Goal: Navigation & Orientation: Find specific page/section

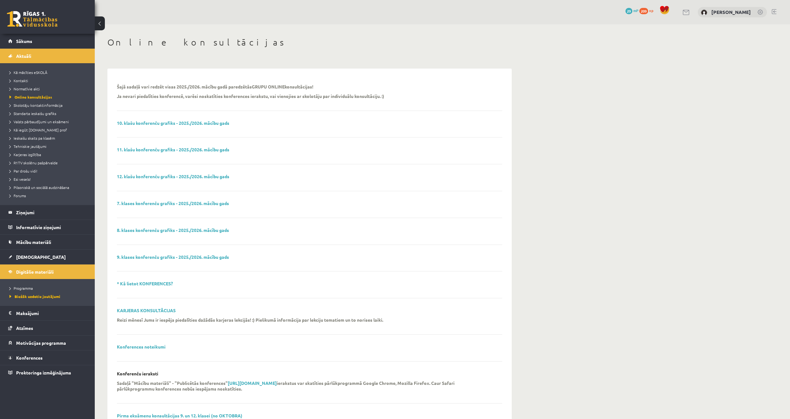
scroll to position [25, 0]
click at [34, 18] on link at bounding box center [32, 19] width 51 height 16
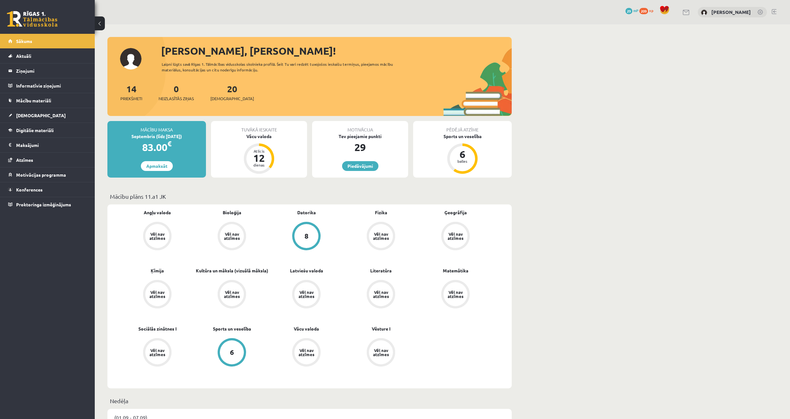
click at [632, 10] on span "29" at bounding box center [628, 11] width 7 height 6
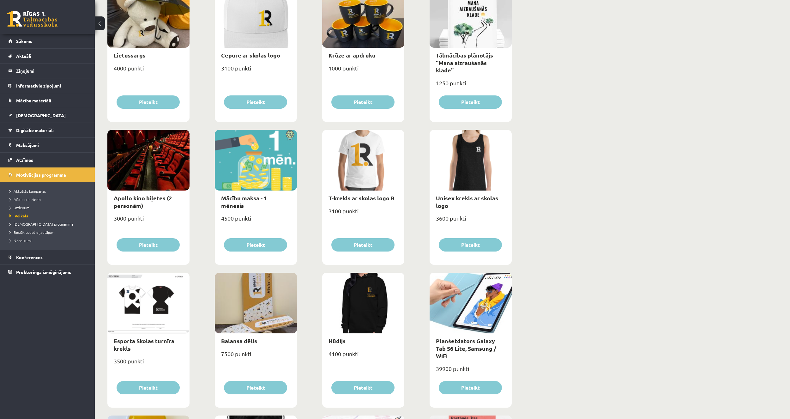
scroll to position [126, 0]
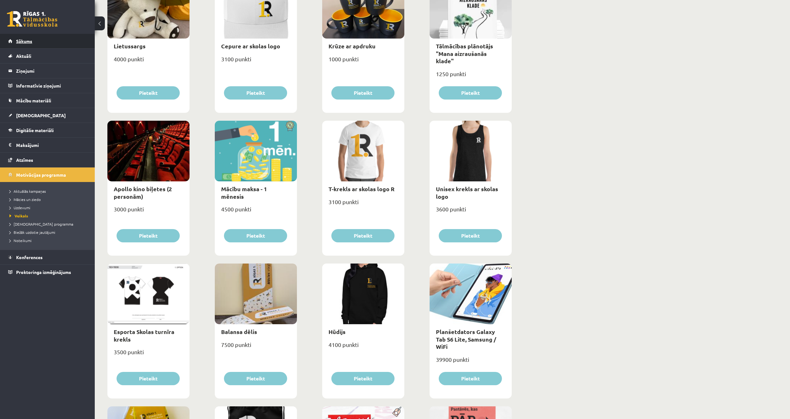
click at [46, 39] on link "Sākums" at bounding box center [47, 41] width 79 height 15
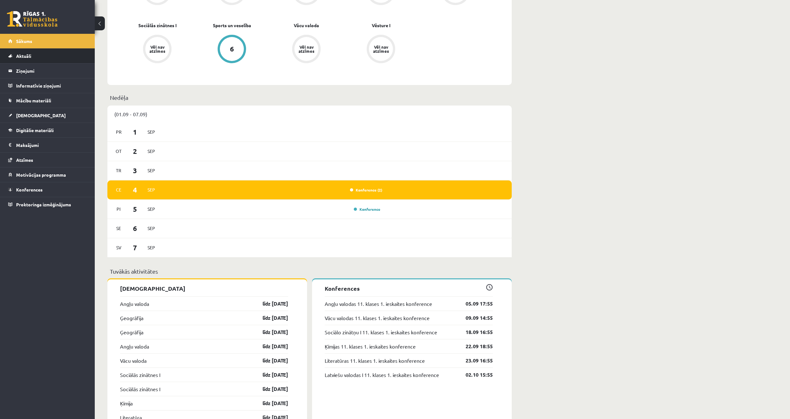
click at [51, 48] on li "Aktuāli Kā mācīties eSKOLĀ Kontakti Normatīvie akti Online konsultācijas Skolot…" at bounding box center [47, 55] width 95 height 15
click at [50, 55] on link "Aktuāli" at bounding box center [47, 56] width 79 height 15
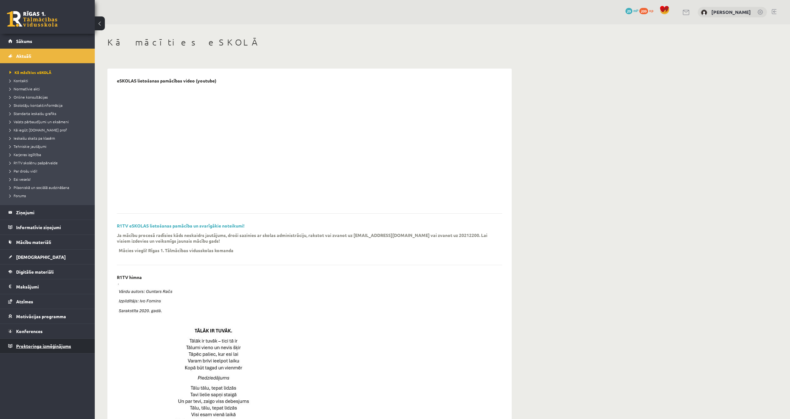
click at [51, 346] on span "Proktoringa izmēģinājums" at bounding box center [43, 346] width 55 height 6
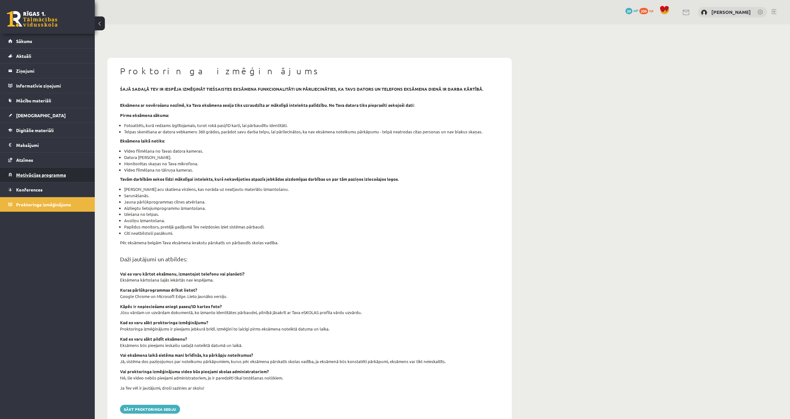
click at [33, 171] on link "Motivācijas programma" at bounding box center [47, 174] width 79 height 15
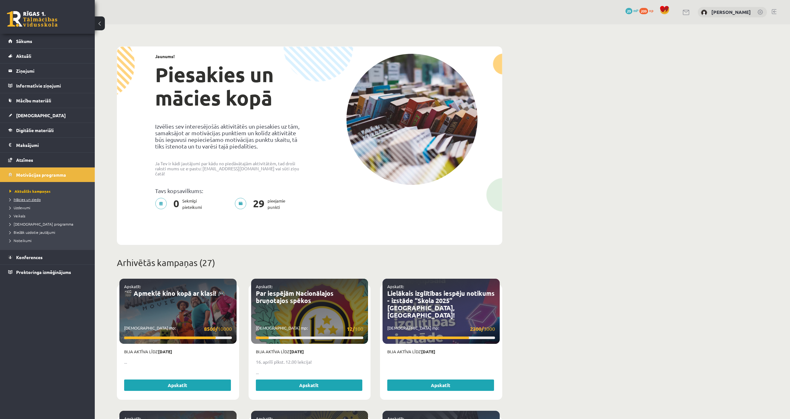
click at [35, 198] on span "Mācies un ziedo" at bounding box center [24, 199] width 31 height 5
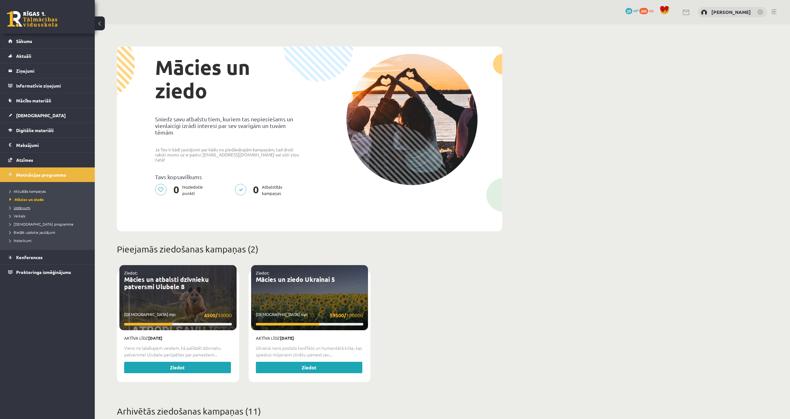
click at [28, 207] on span "Uzdevumi" at bounding box center [19, 207] width 21 height 5
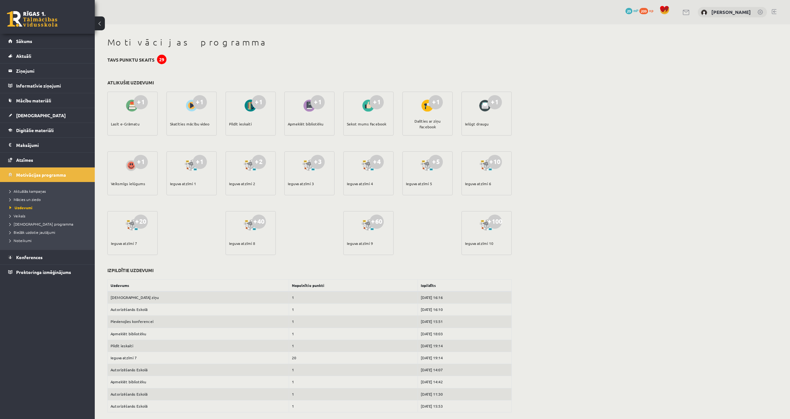
drag, startPoint x: 364, startPoint y: 186, endPoint x: 416, endPoint y: 187, distance: 52.8
click at [416, 187] on div "+1 Lasīt e-Grāmatu +1 Skatīties mācību video +1 Pildīt ieskaiti +1 Apmeklēt bib…" at bounding box center [309, 179] width 407 height 179
click at [441, 198] on div "+5 Ieguva atzīmi 5" at bounding box center [427, 179] width 50 height 57
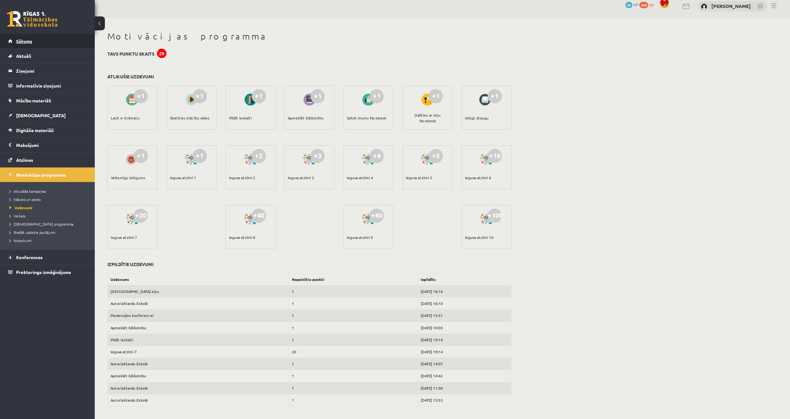
click at [45, 46] on link "Sākums" at bounding box center [47, 41] width 79 height 15
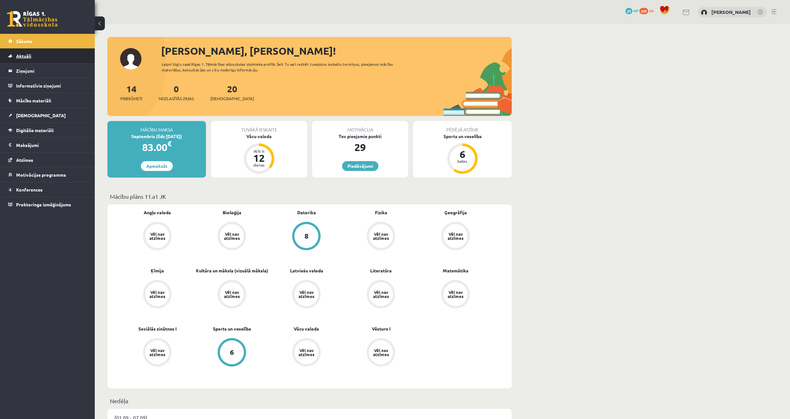
click at [38, 59] on link "Aktuāli" at bounding box center [47, 56] width 79 height 15
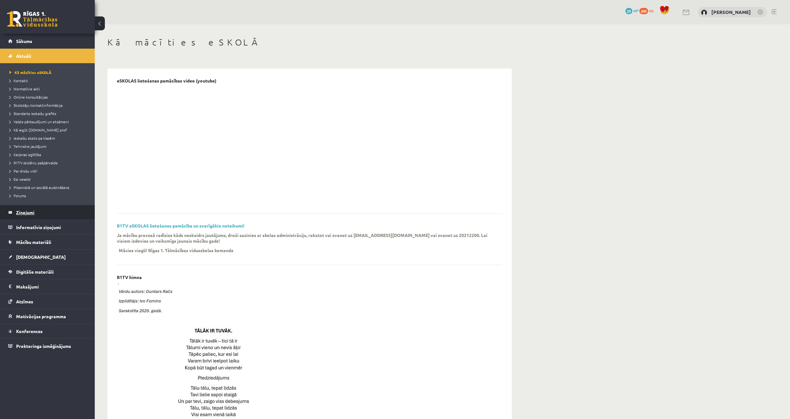
click at [44, 214] on legend "Ziņojumi 0" at bounding box center [51, 212] width 71 height 15
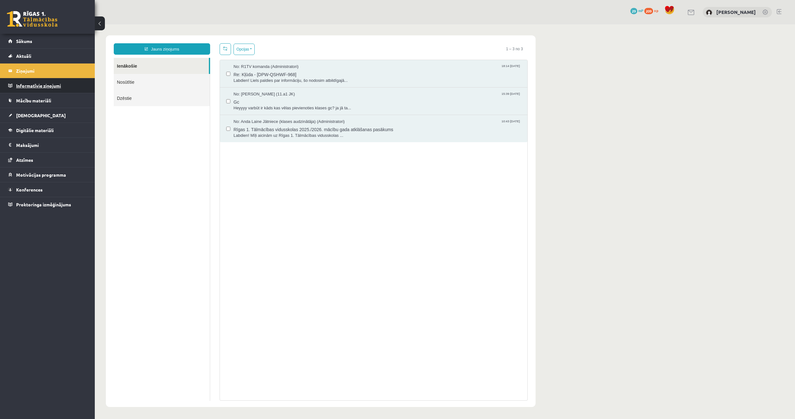
click at [48, 88] on legend "Informatīvie ziņojumi 0" at bounding box center [51, 85] width 71 height 15
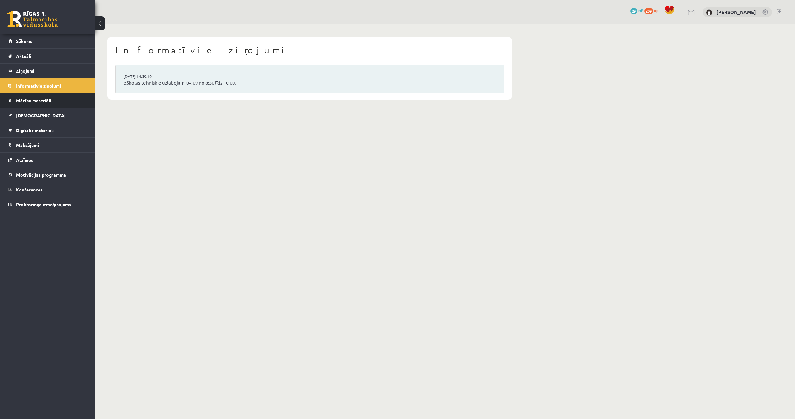
click at [45, 97] on link "Mācību materiāli" at bounding box center [47, 100] width 79 height 15
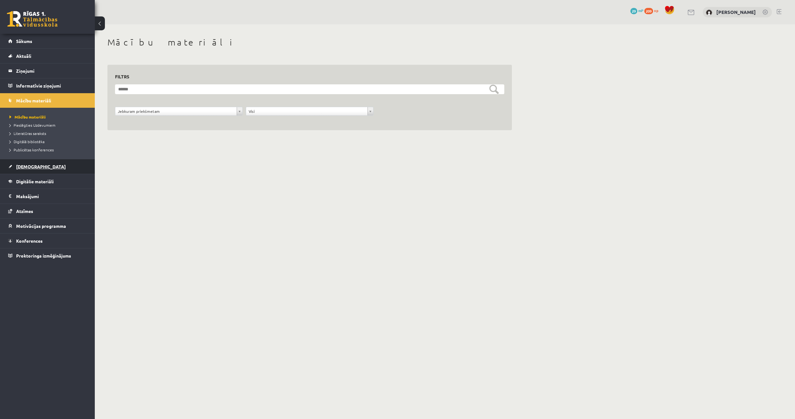
click at [39, 167] on link "[DEMOGRAPHIC_DATA]" at bounding box center [47, 166] width 79 height 15
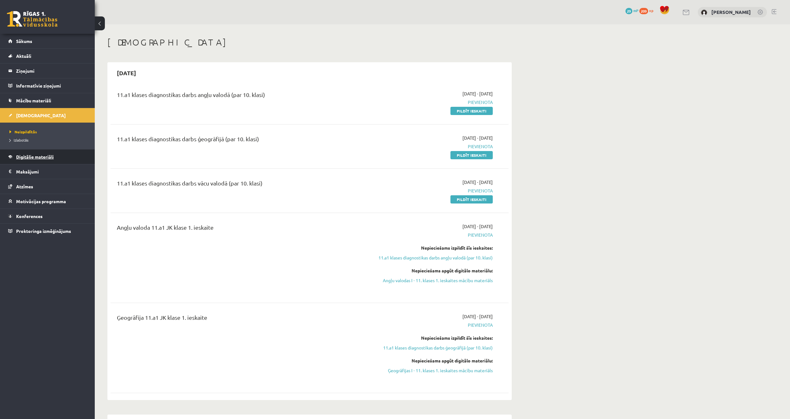
click at [40, 155] on span "Digitālie materiāli" at bounding box center [35, 157] width 38 height 6
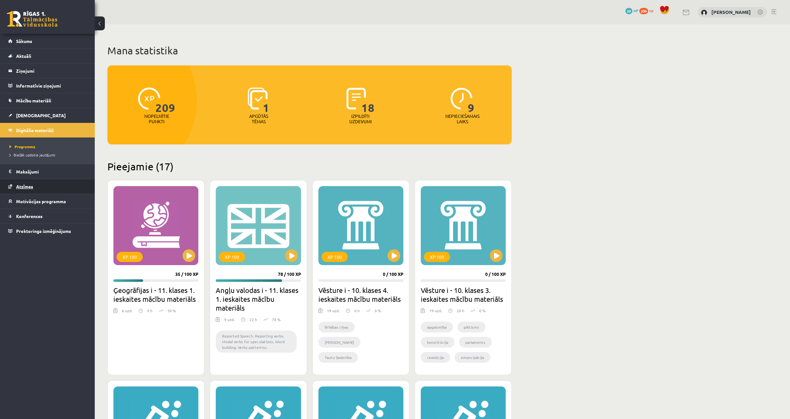
click at [37, 182] on link "Atzīmes" at bounding box center [47, 186] width 79 height 15
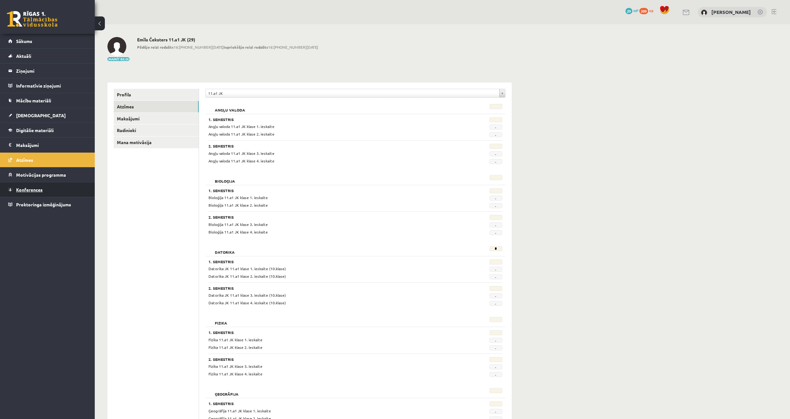
click at [43, 188] on link "Konferences" at bounding box center [47, 189] width 79 height 15
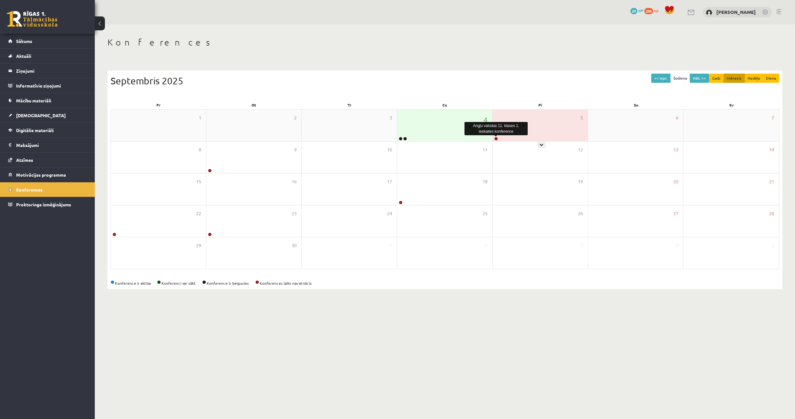
click at [497, 139] on link at bounding box center [496, 139] width 4 height 4
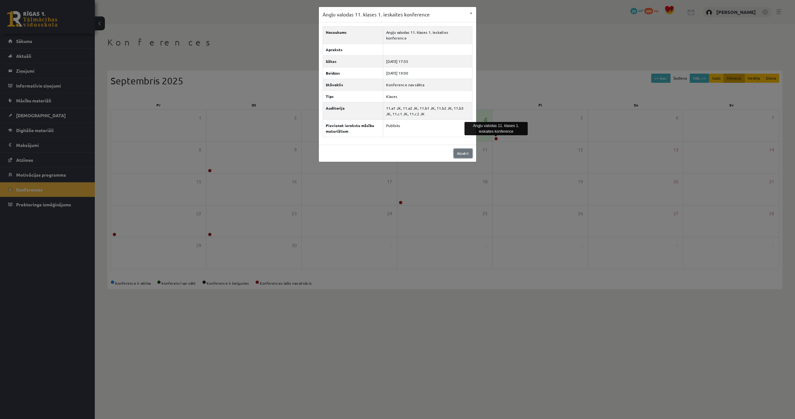
click at [463, 149] on link "Aizvērt" at bounding box center [463, 153] width 19 height 9
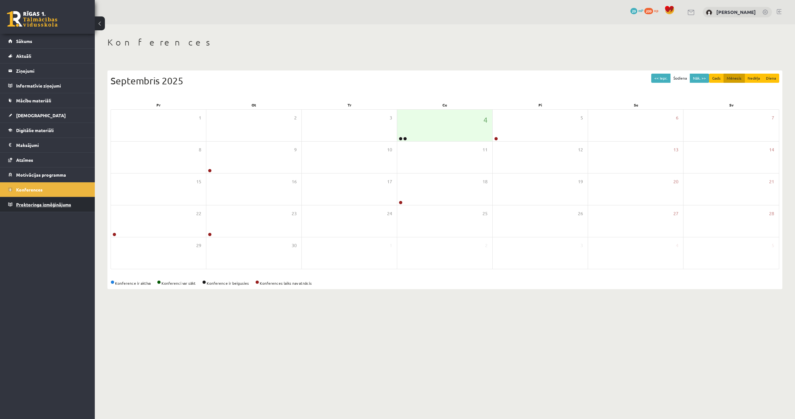
click at [45, 206] on span "Proktoringa izmēģinājums" at bounding box center [43, 205] width 55 height 6
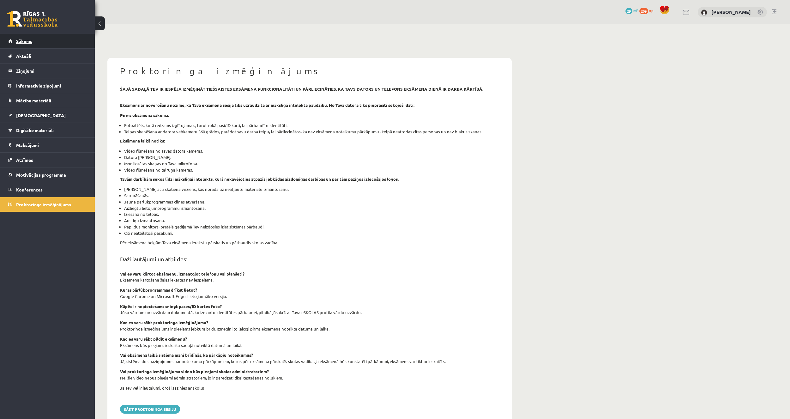
click at [21, 42] on span "Sākums" at bounding box center [24, 41] width 16 height 6
